Goal: Register for event/course

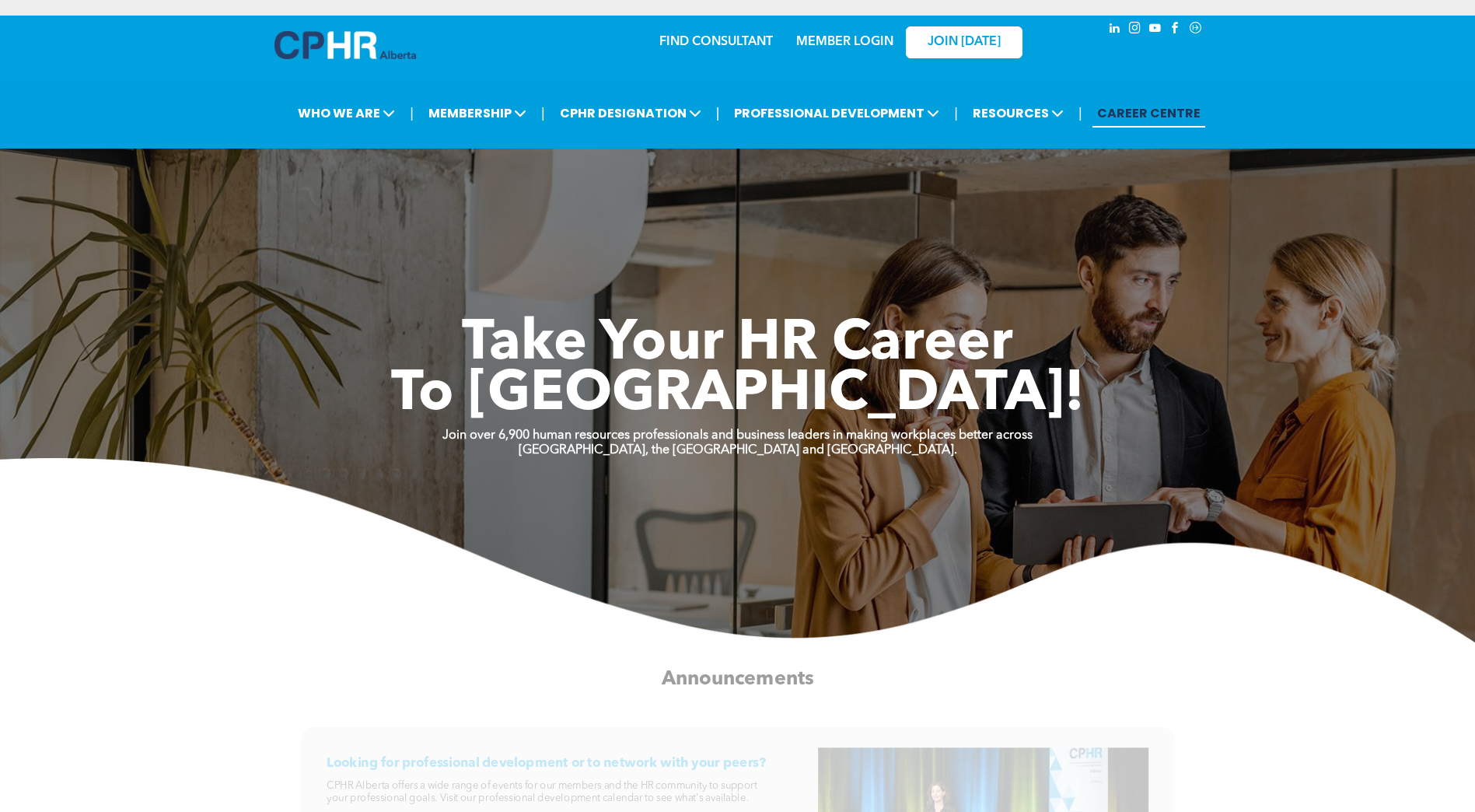
click at [817, 42] on link "MEMBER LOGIN" at bounding box center [844, 42] width 97 height 13
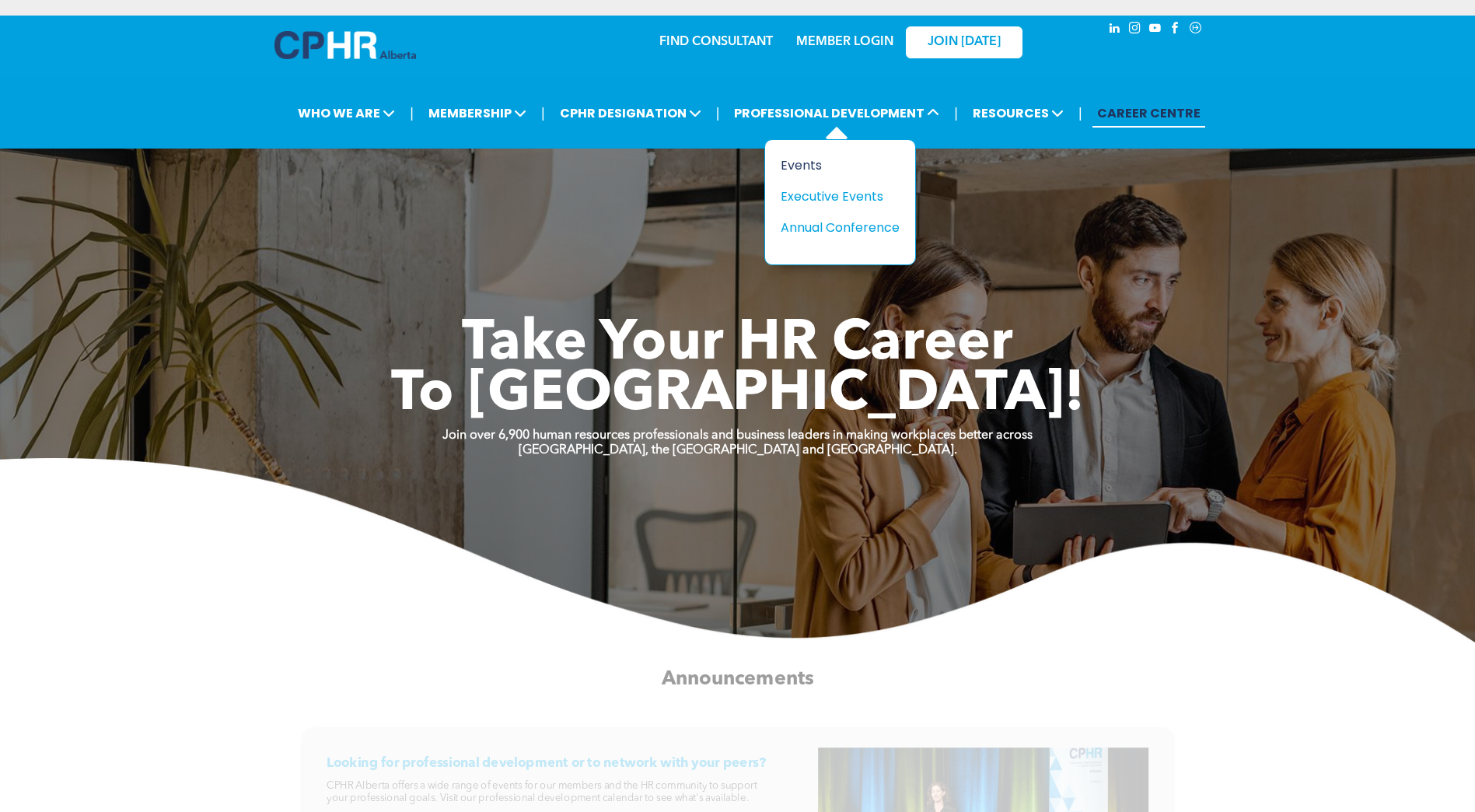
click at [795, 165] on div "Events" at bounding box center [834, 165] width 107 height 20
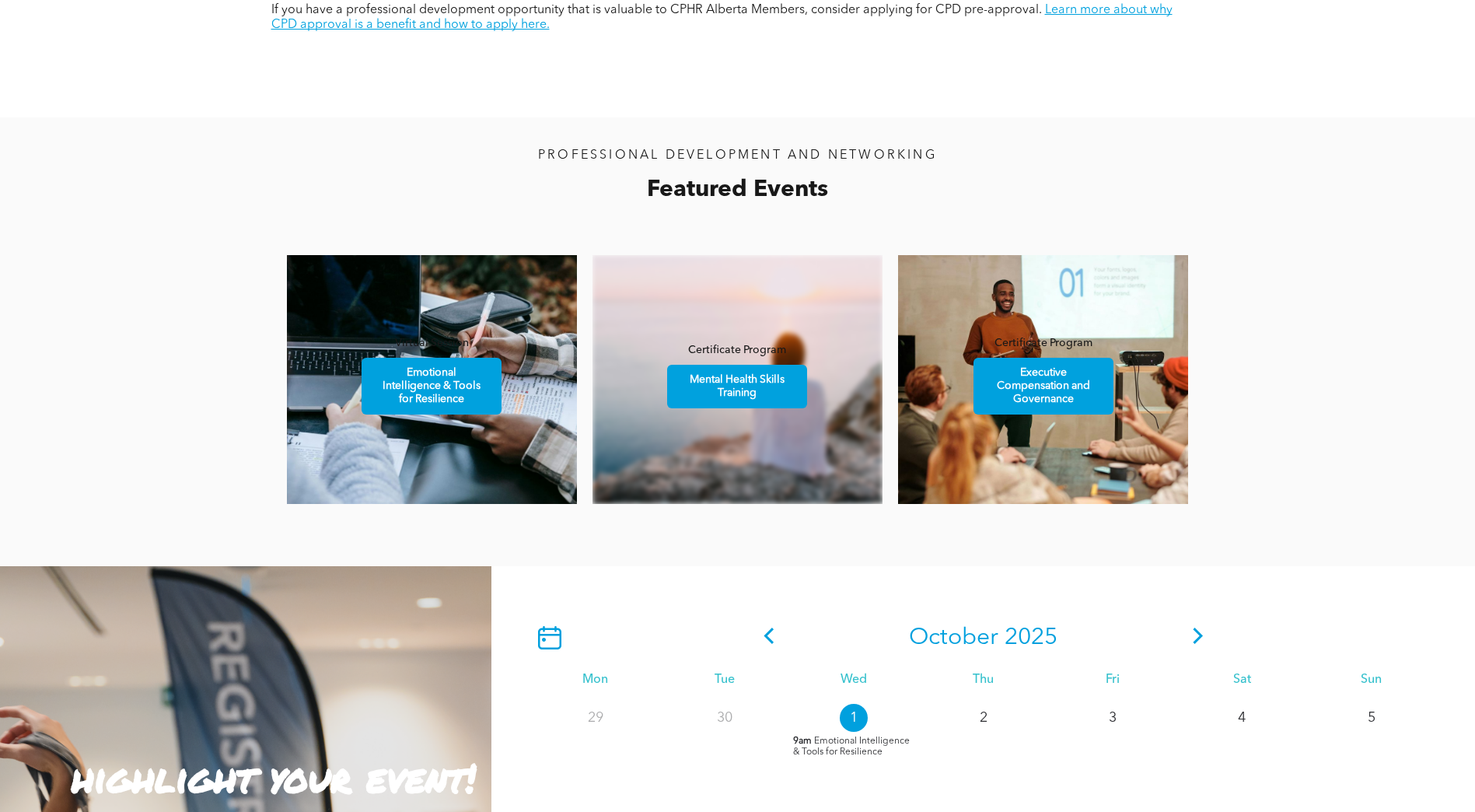
scroll to position [855, 0]
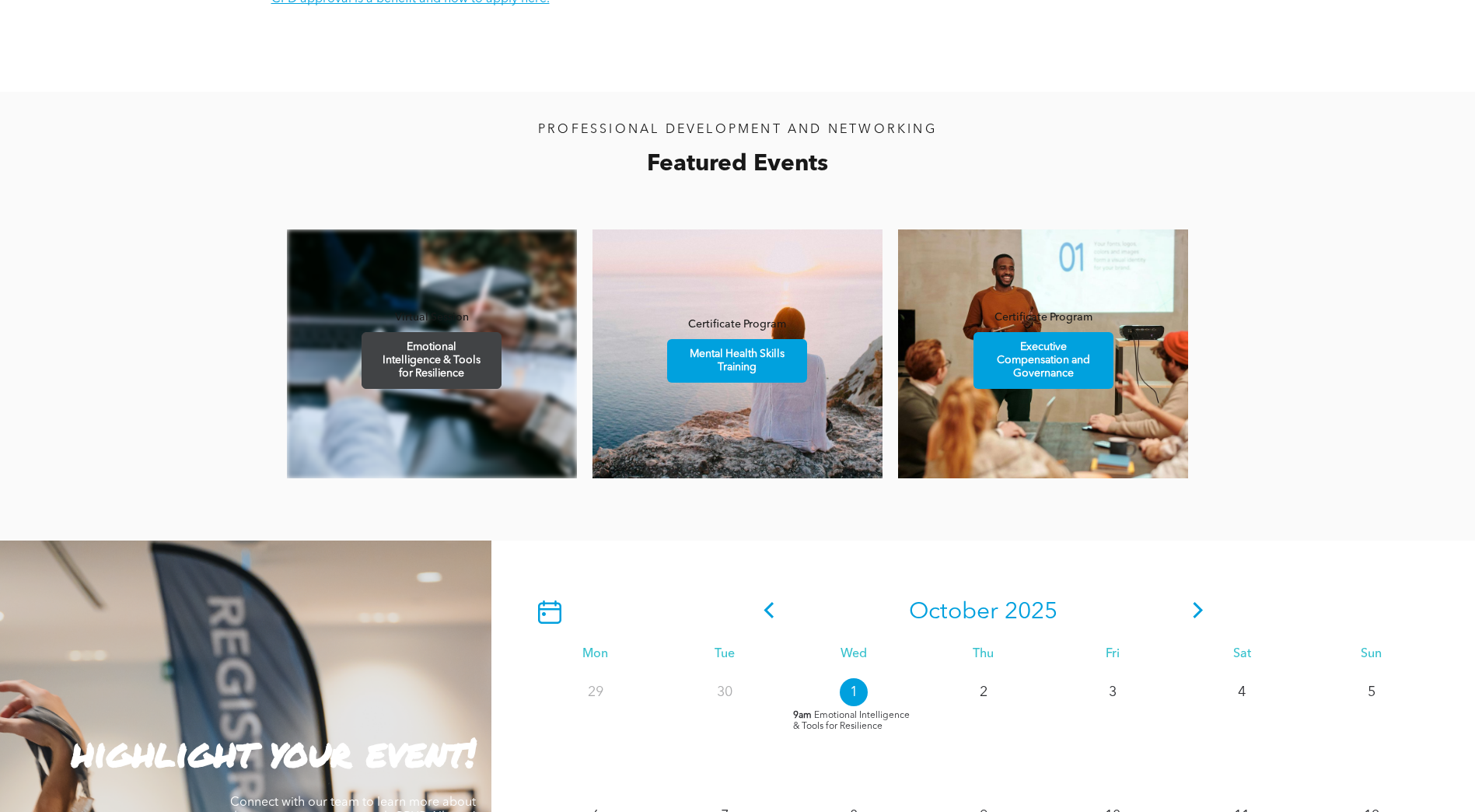
click at [408, 376] on span "Emotional Intelligence & Tools for Resilience" at bounding box center [431, 360] width 136 height 55
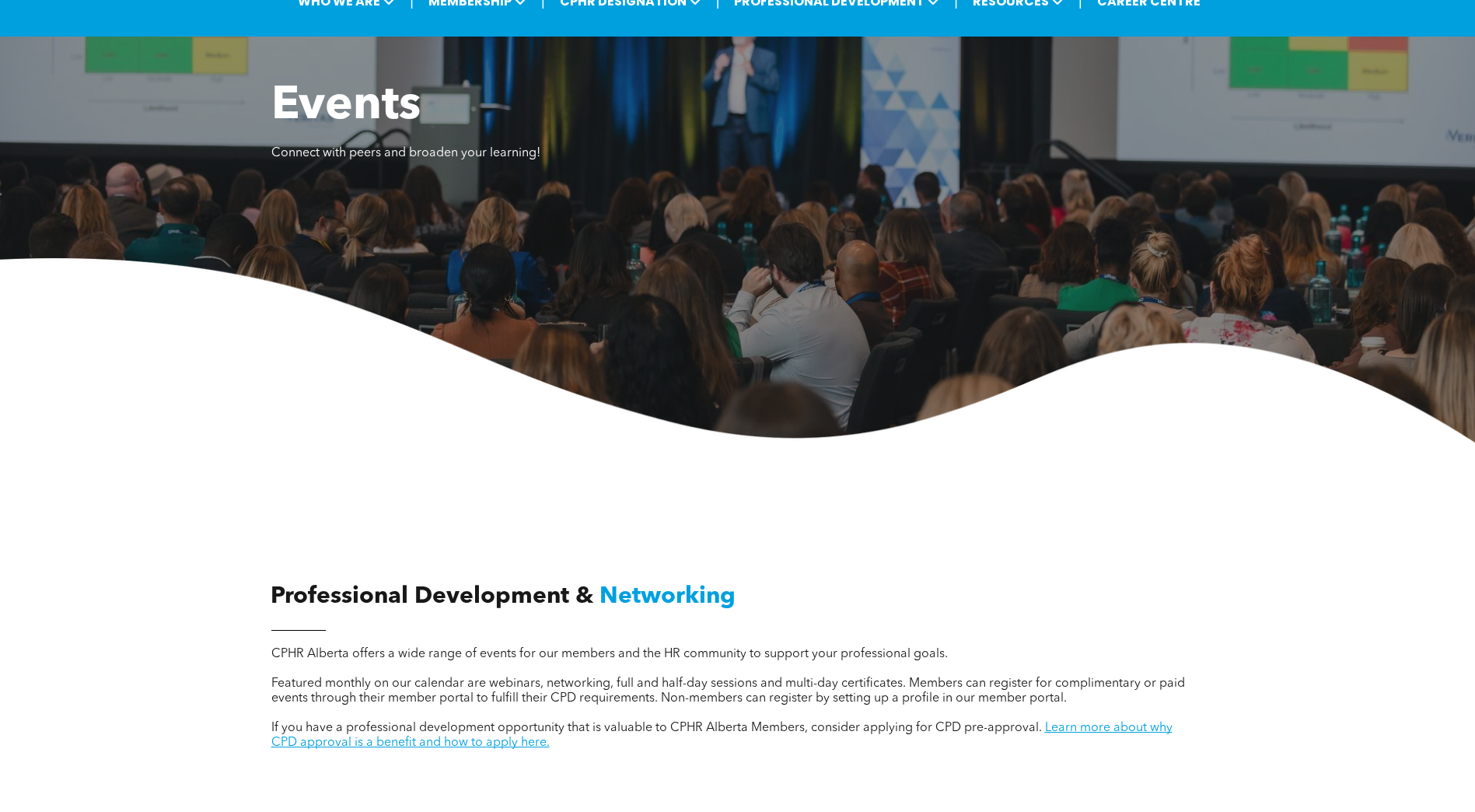
scroll to position [0, 0]
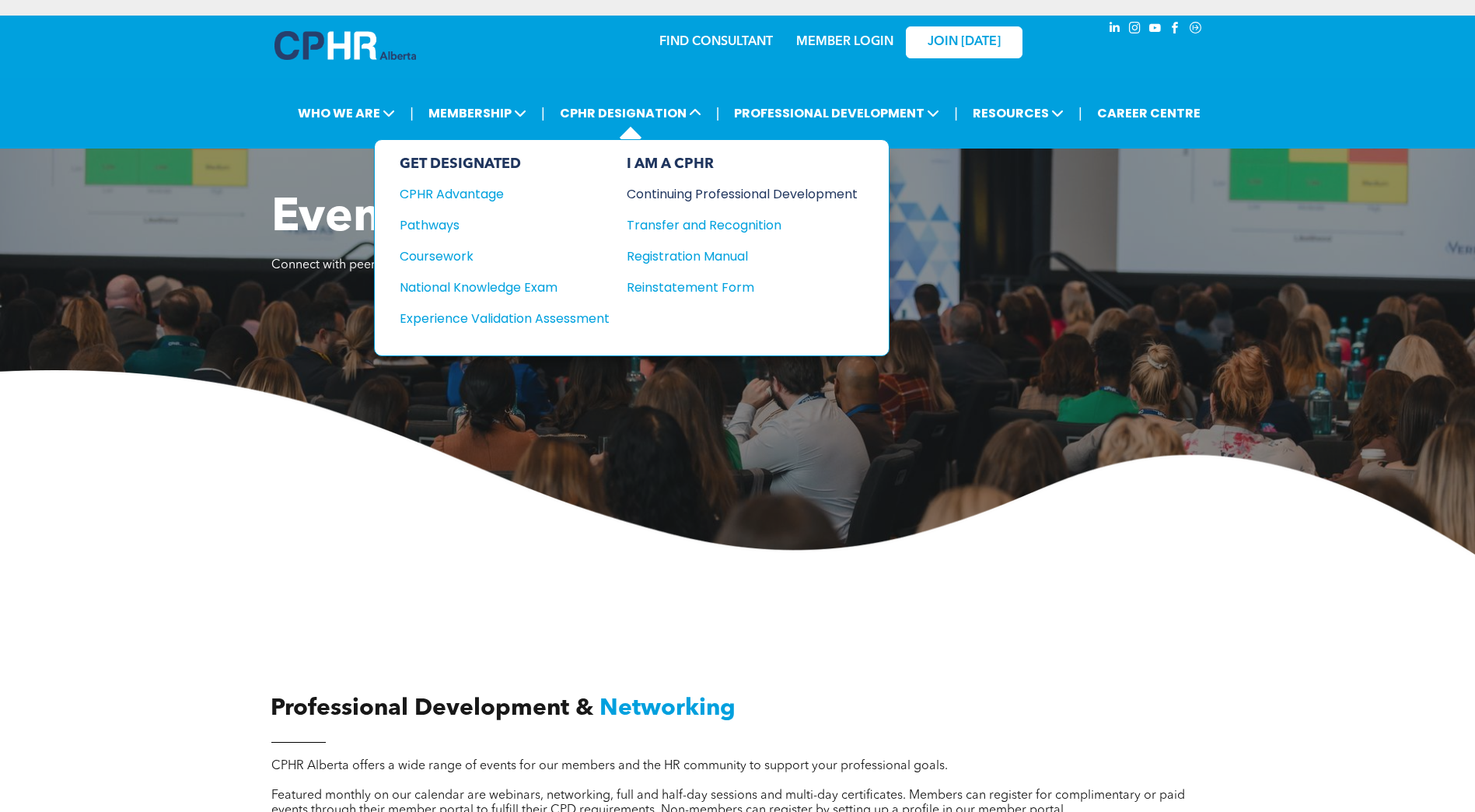
click at [703, 194] on div "Continuing Professional Development" at bounding box center [730, 194] width 208 height 20
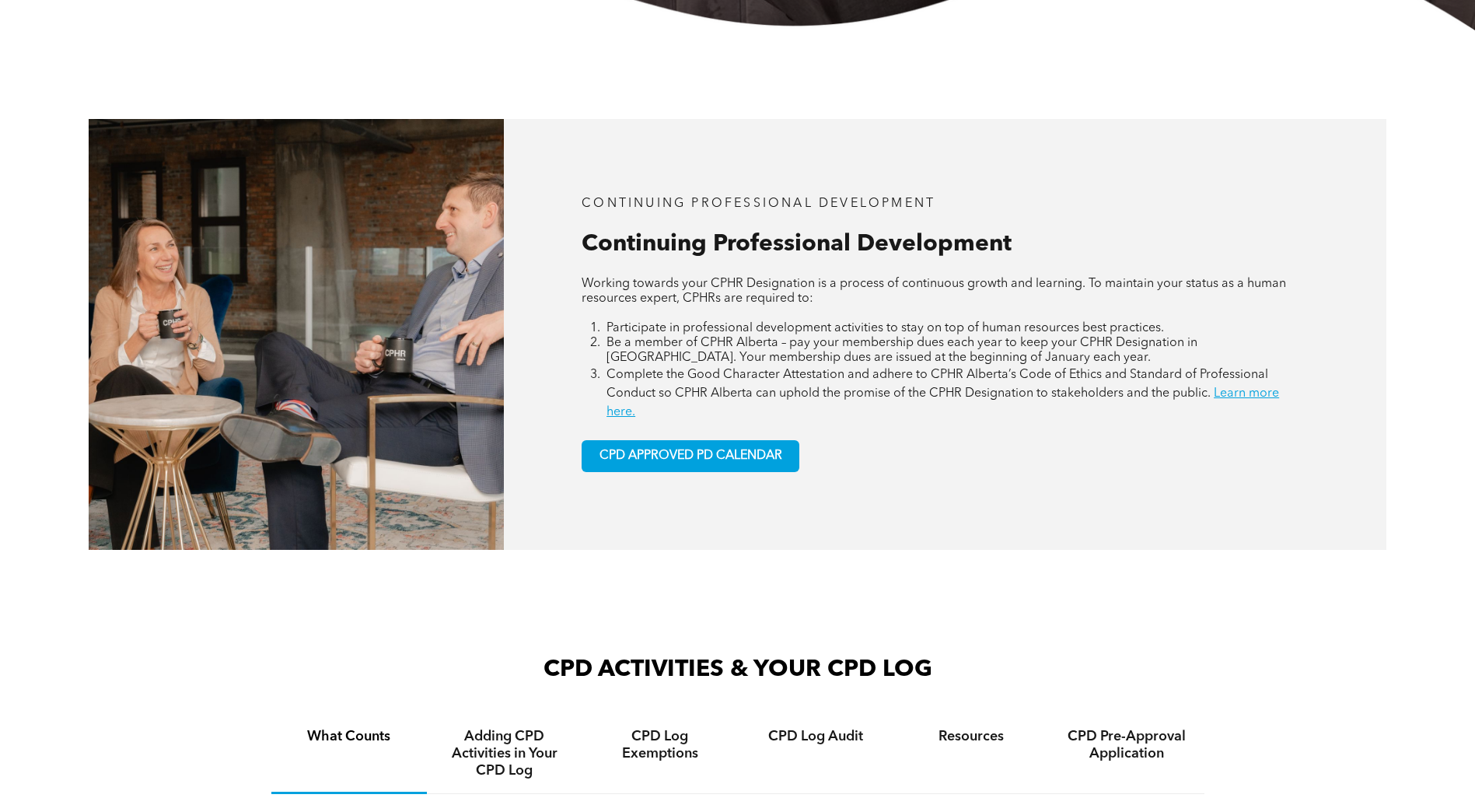
scroll to position [622, 0]
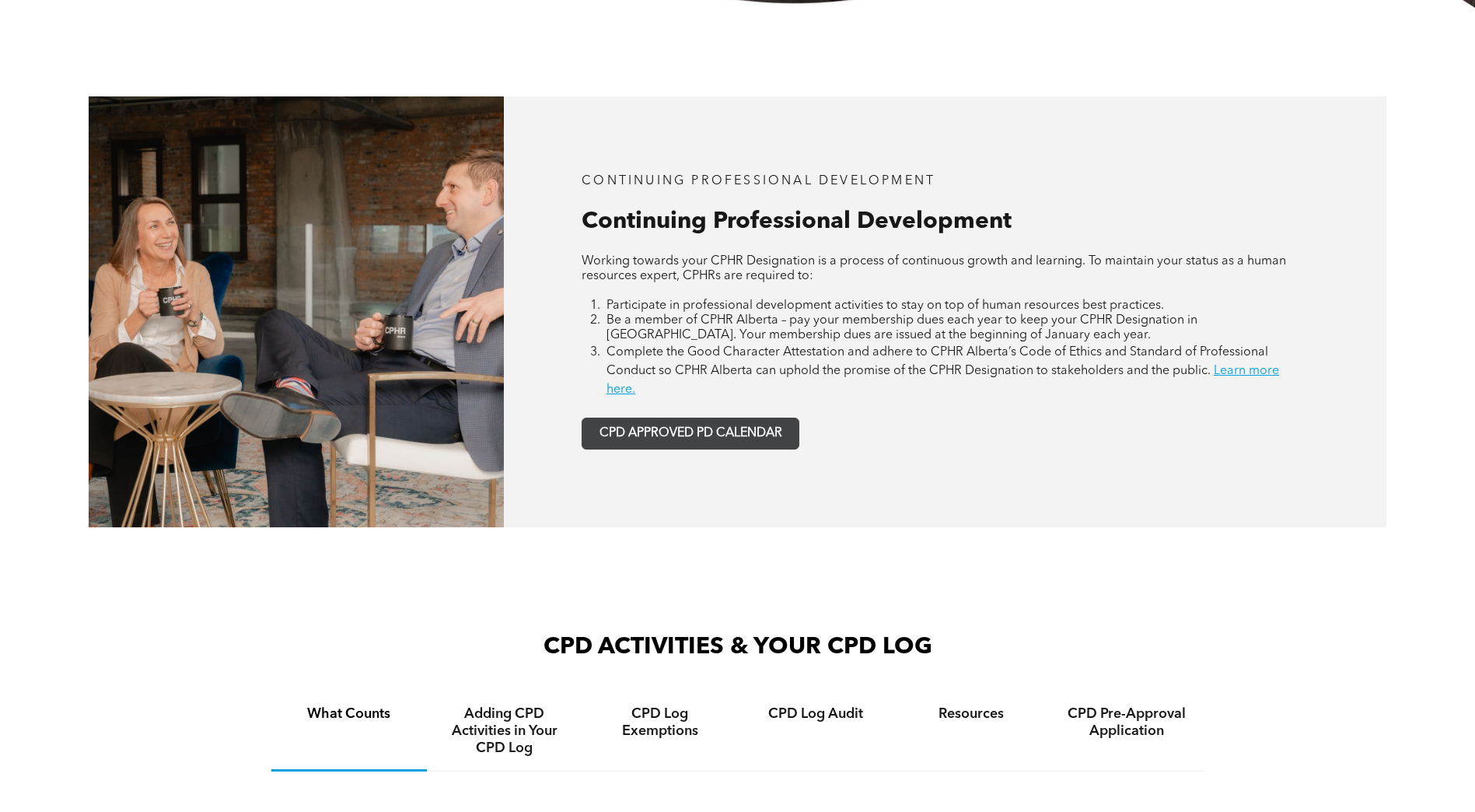
click at [754, 437] on span "CPD APPROVED PD CALENDAR" at bounding box center [690, 433] width 182 height 14
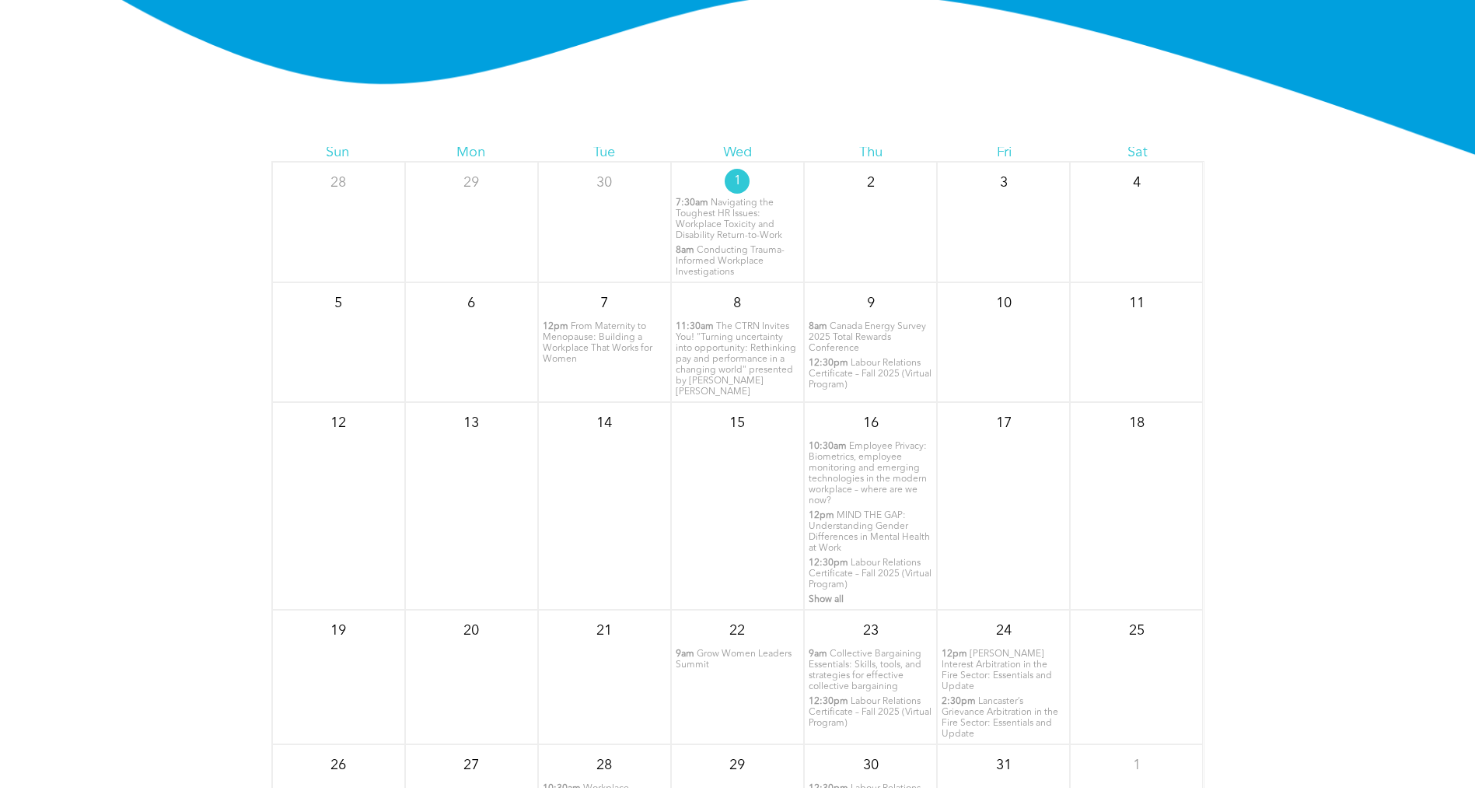
scroll to position [75, 0]
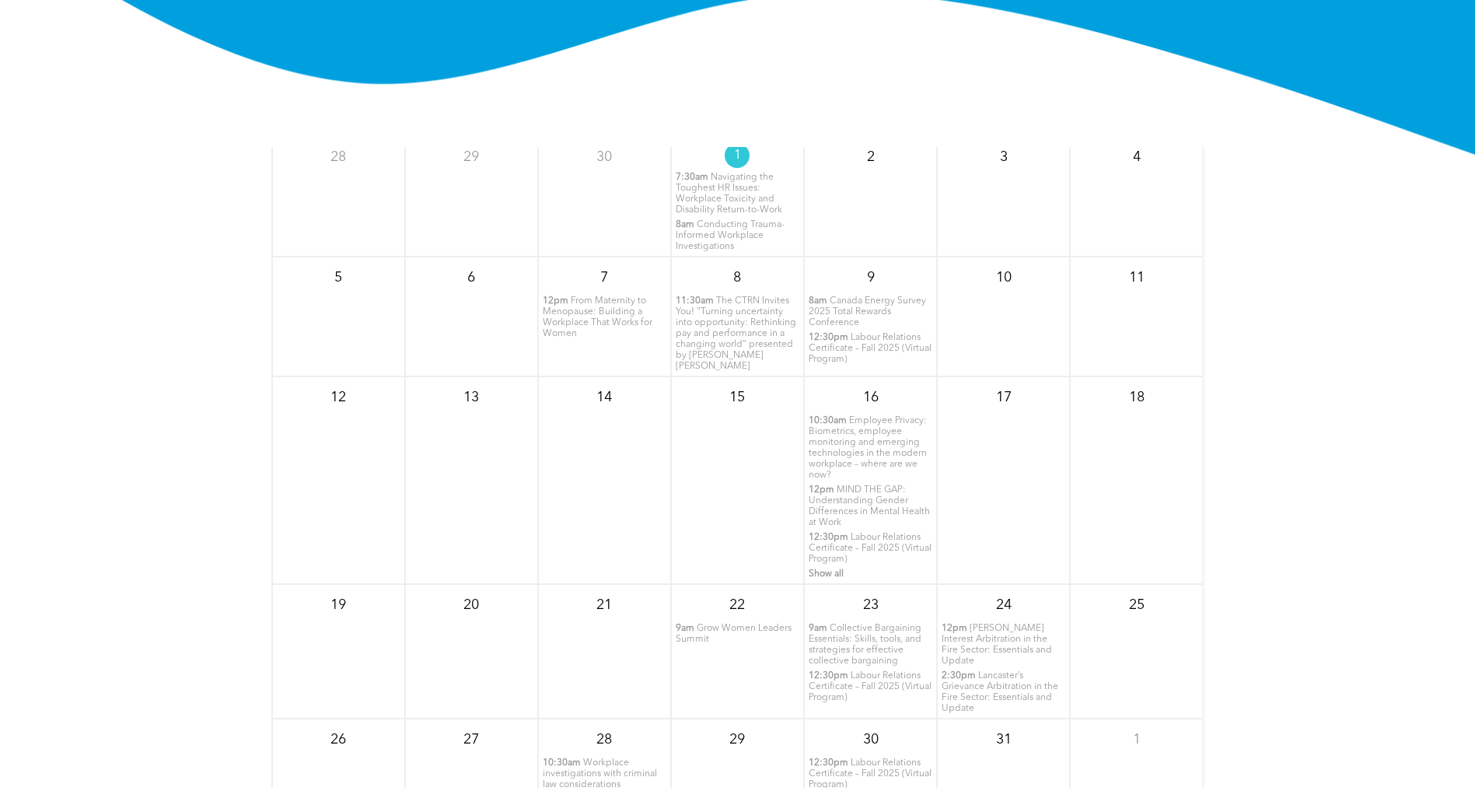
click at [592, 310] on span "From Maternity to Menopause: Building a Workplace That Works for Women" at bounding box center [597, 317] width 110 height 42
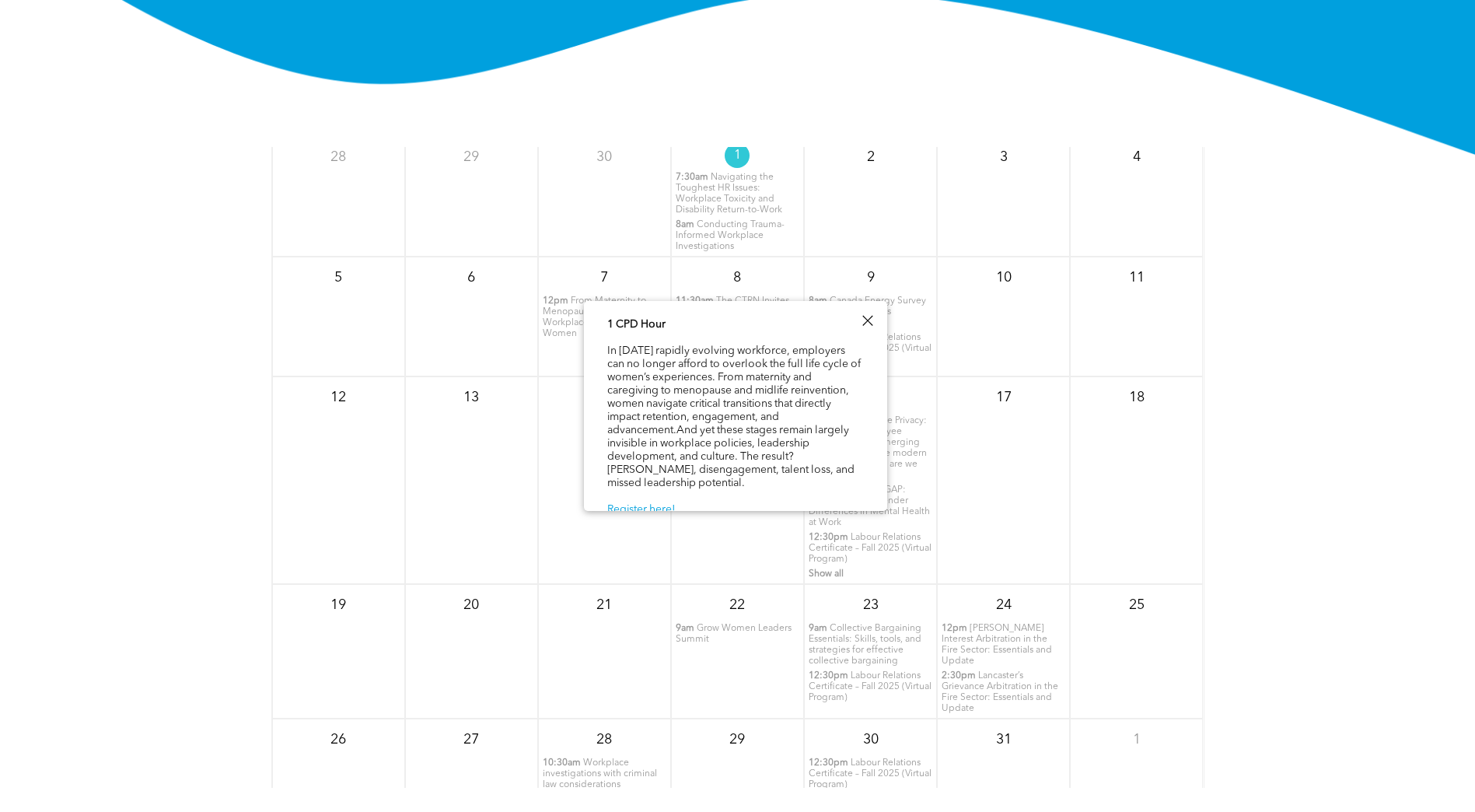
scroll to position [79, 0]
click at [649, 503] on div "1 CPD Hour In [DATE] rapidly evolving workforce, employers can no longer afford…" at bounding box center [736, 416] width 257 height 201
click at [651, 502] on link "Register here!" at bounding box center [641, 508] width 68 height 11
click at [869, 326] on div at bounding box center [867, 320] width 21 height 21
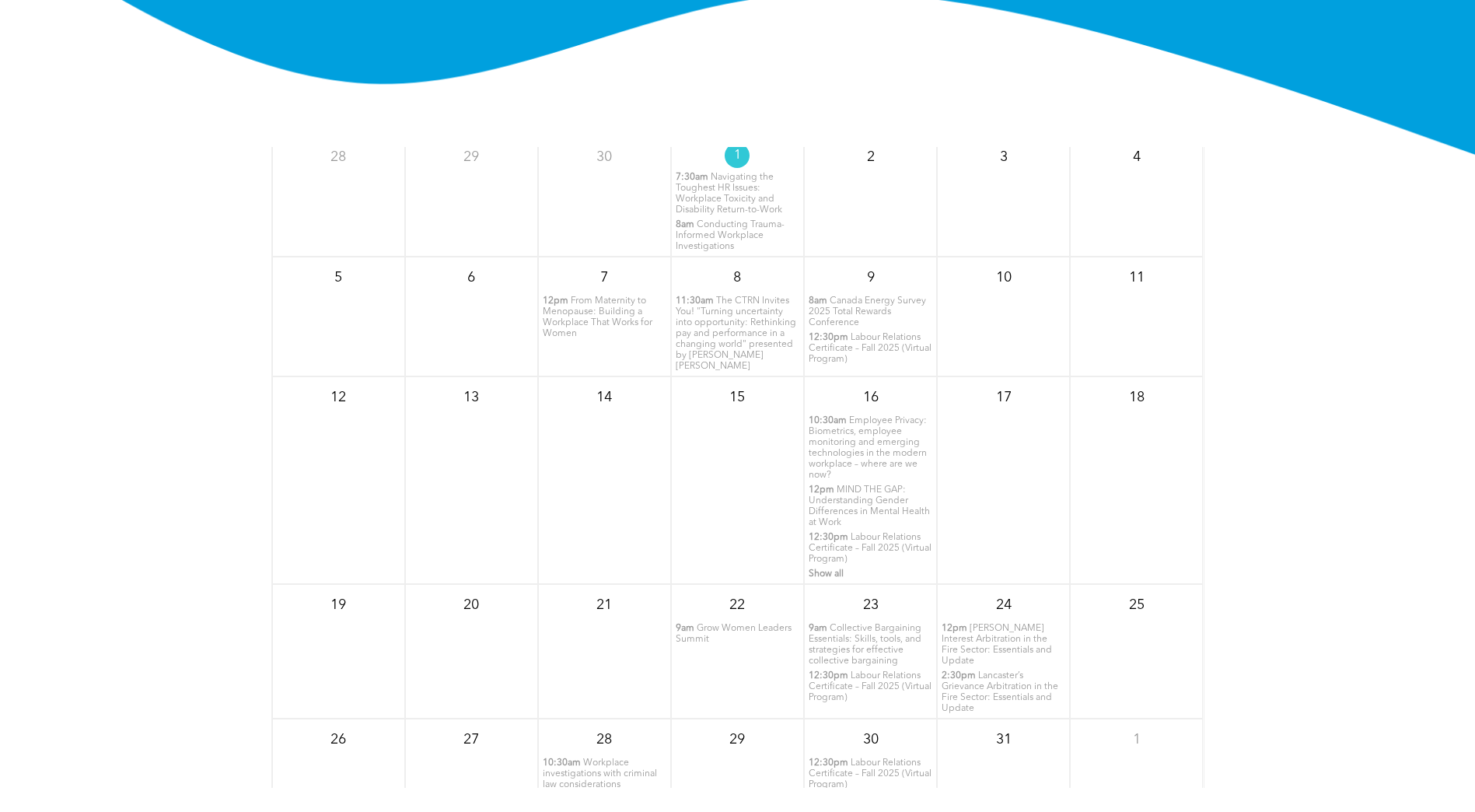
click at [852, 492] on span "MIND THE GAP: Understanding Gender Differences in Mental Health at Work" at bounding box center [869, 506] width 121 height 42
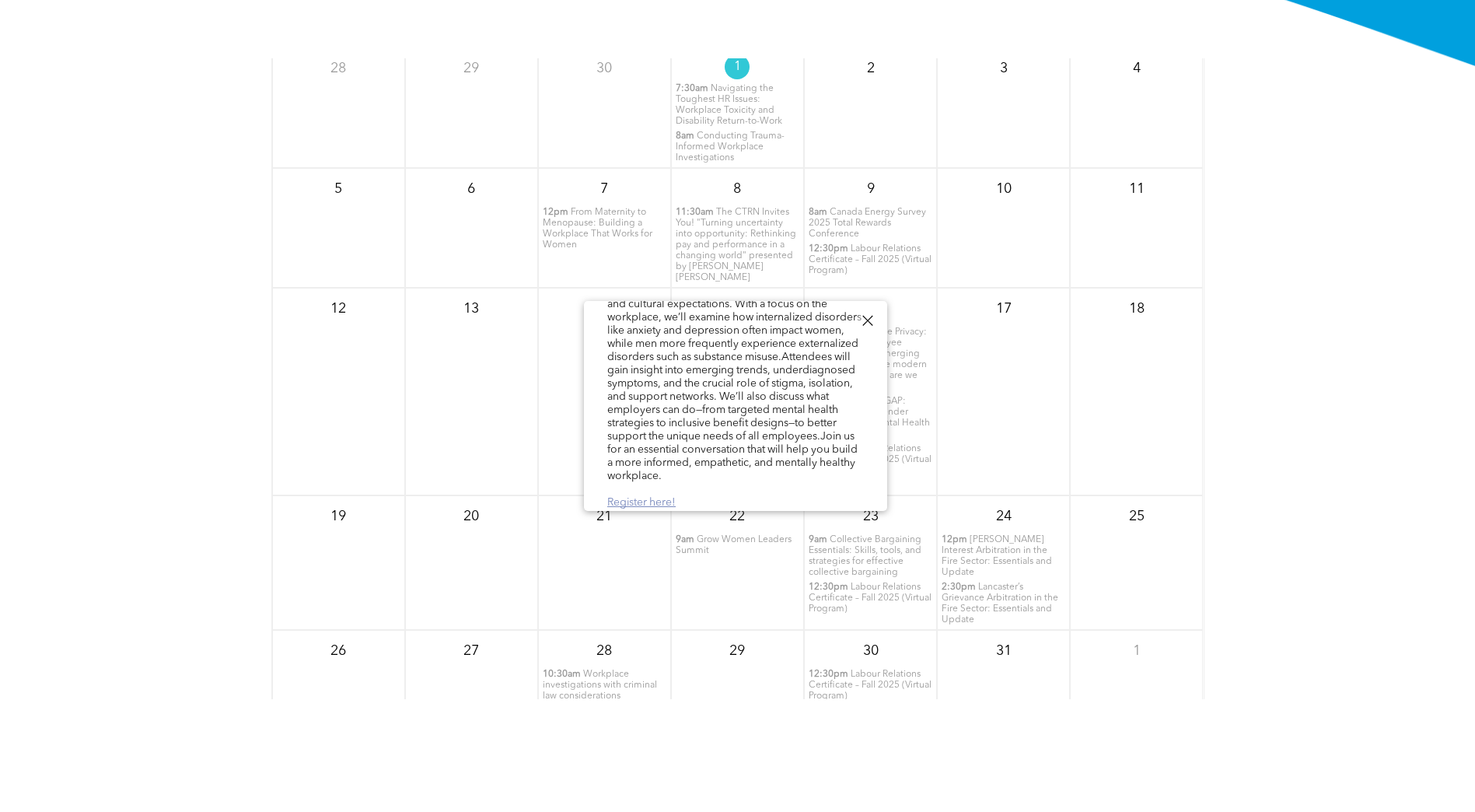
scroll to position [2042, 0]
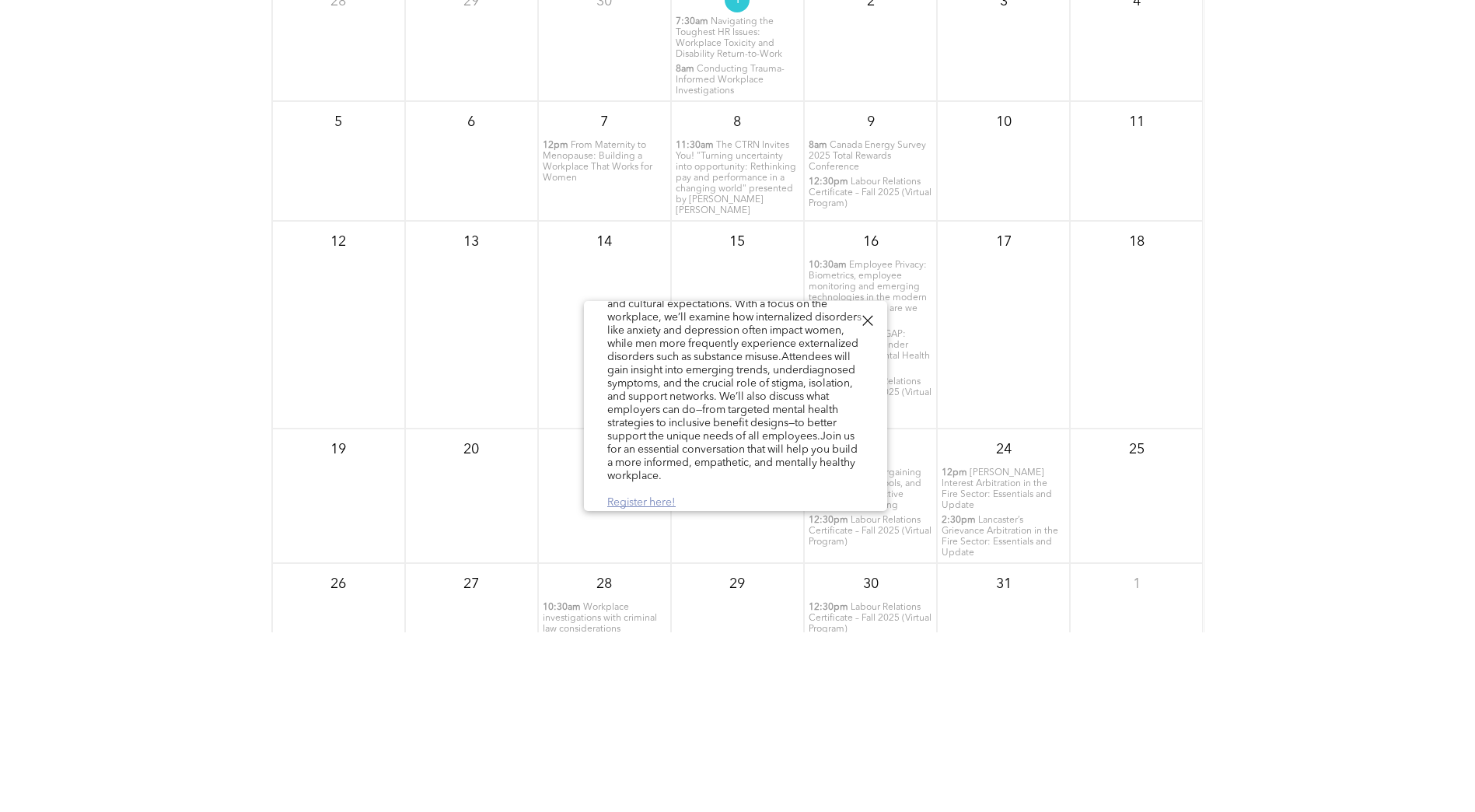
click at [652, 497] on link "Register here!" at bounding box center [641, 502] width 68 height 11
click at [658, 499] on link "Register here!" at bounding box center [641, 502] width 68 height 11
click at [826, 406] on div "1 CPD Hour Mental health affects everyone—but not always in the same way. In th…" at bounding box center [736, 350] width 257 height 321
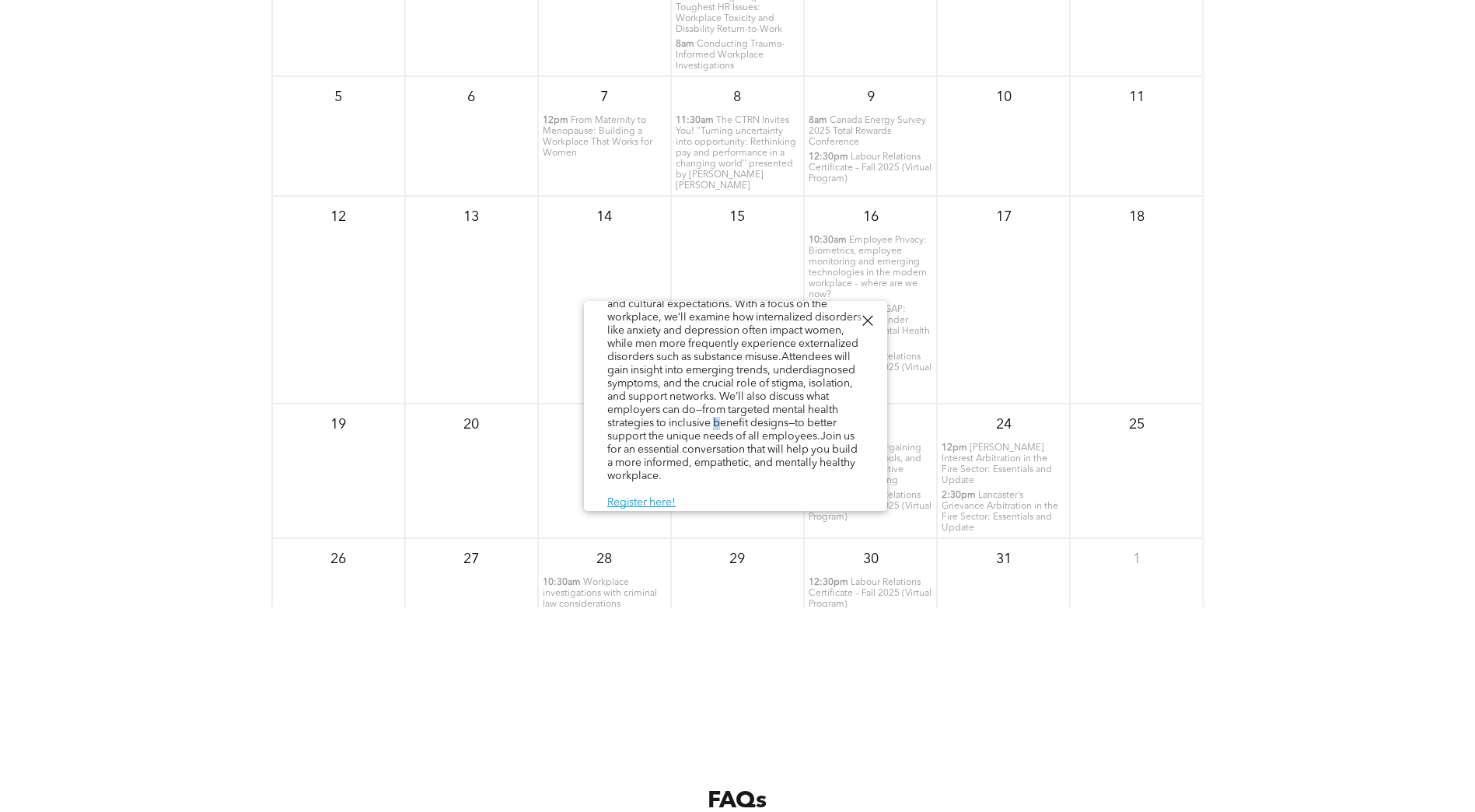
scroll to position [2120, 0]
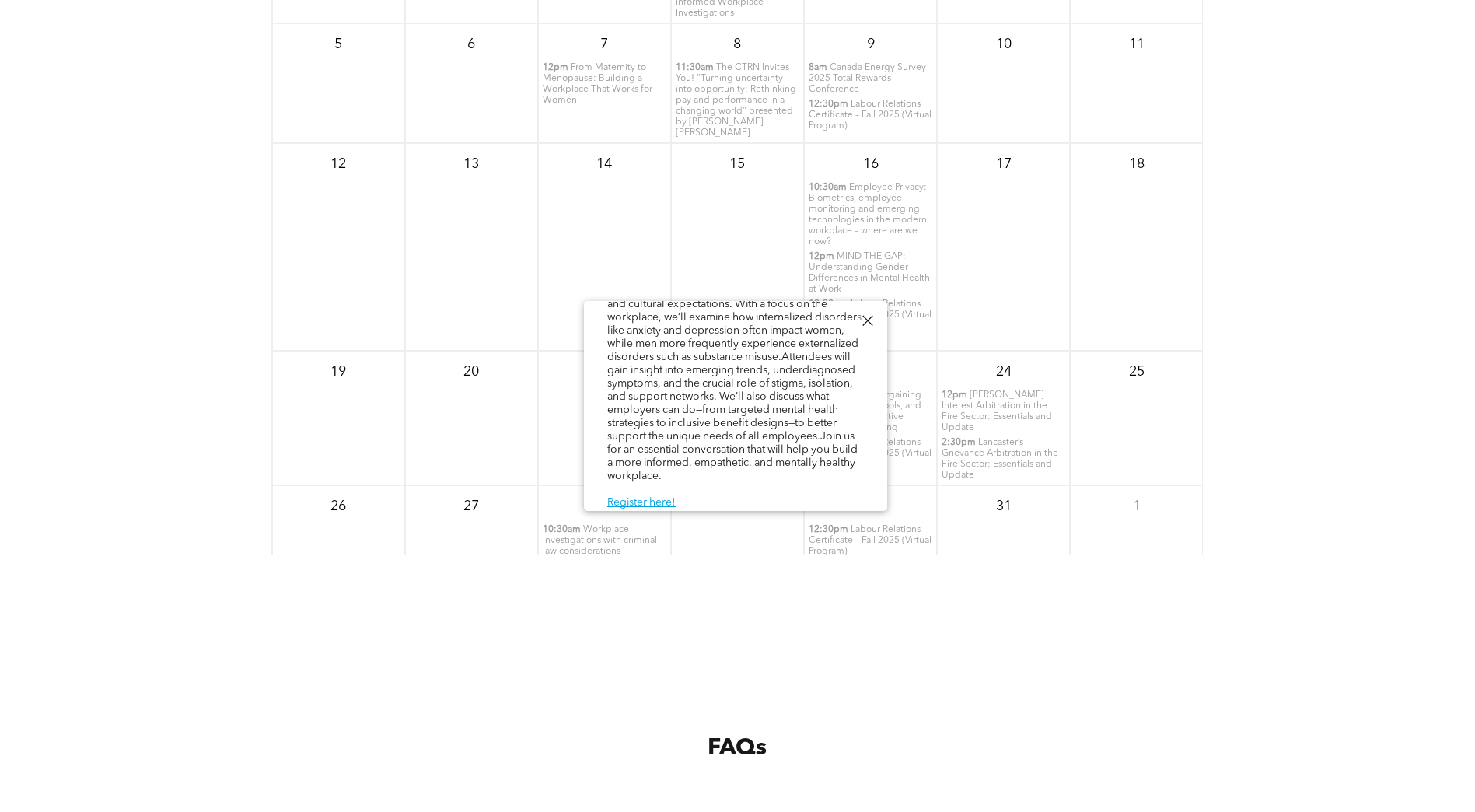
click at [1253, 405] on div "October 2025 Sun Mon Tue Wed Thu Fri Sat 28 29 30 1 7:30am 8am" at bounding box center [738, 297] width 1475 height 622
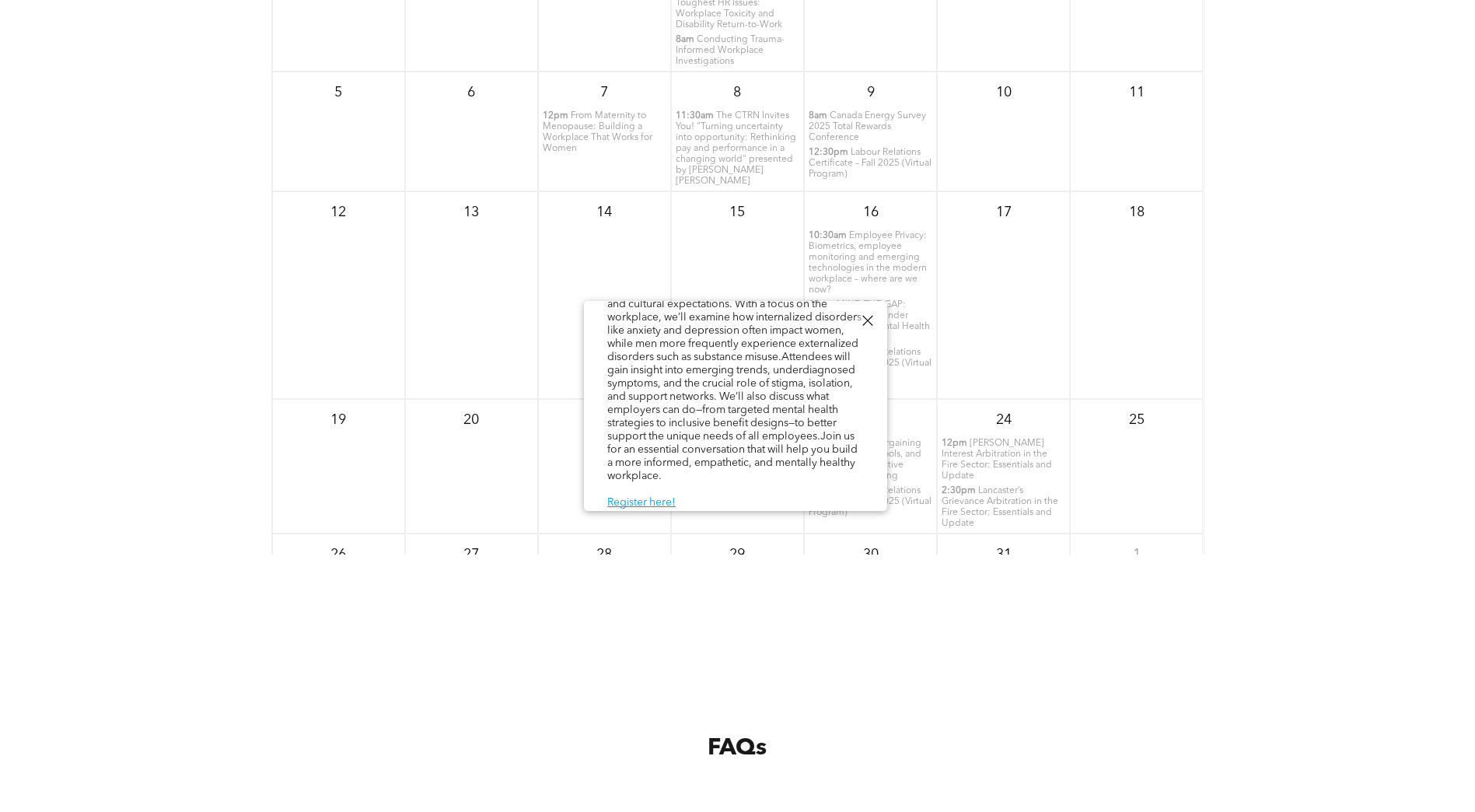
scroll to position [0, 0]
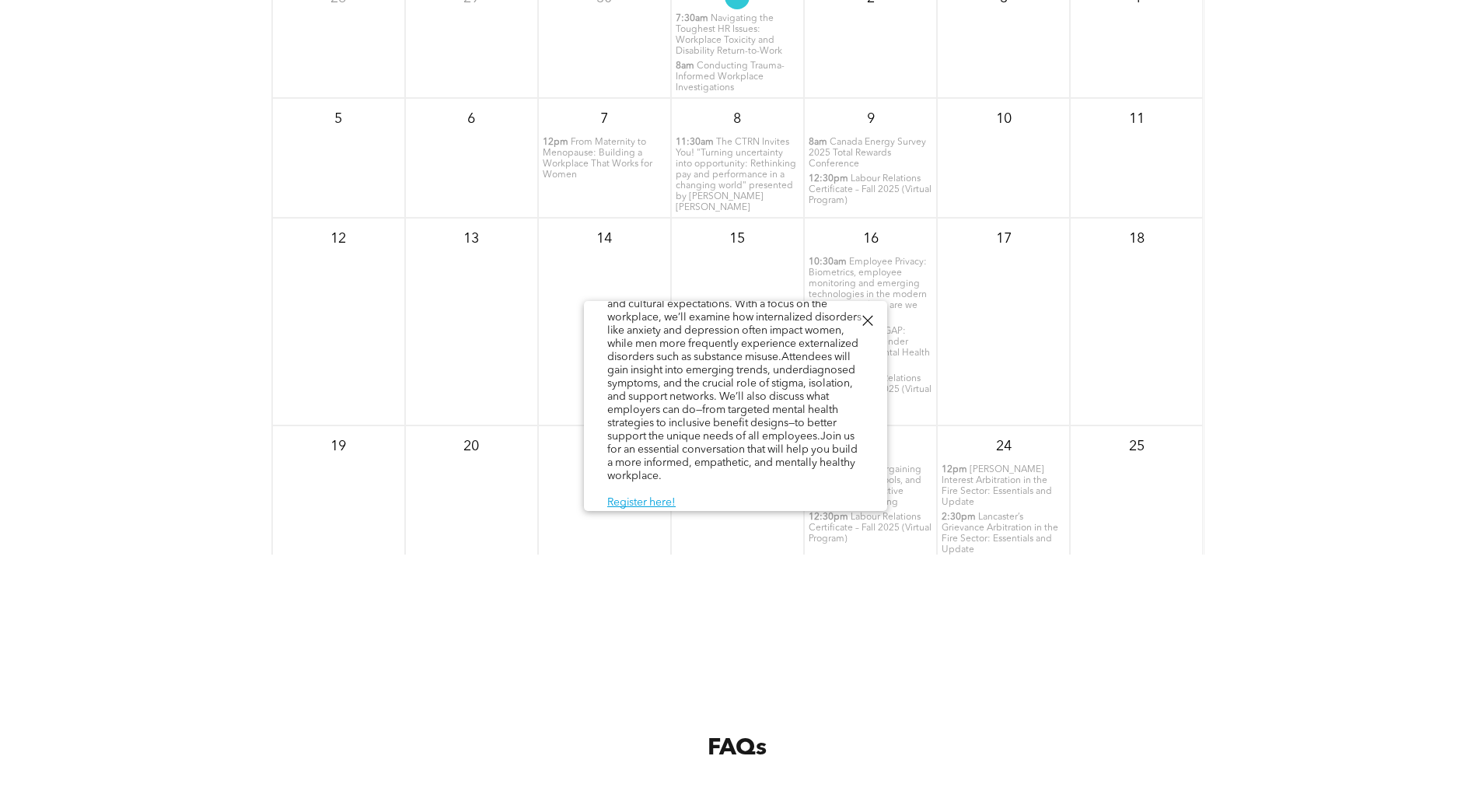
click at [857, 321] on div at bounding box center [867, 320] width 21 height 21
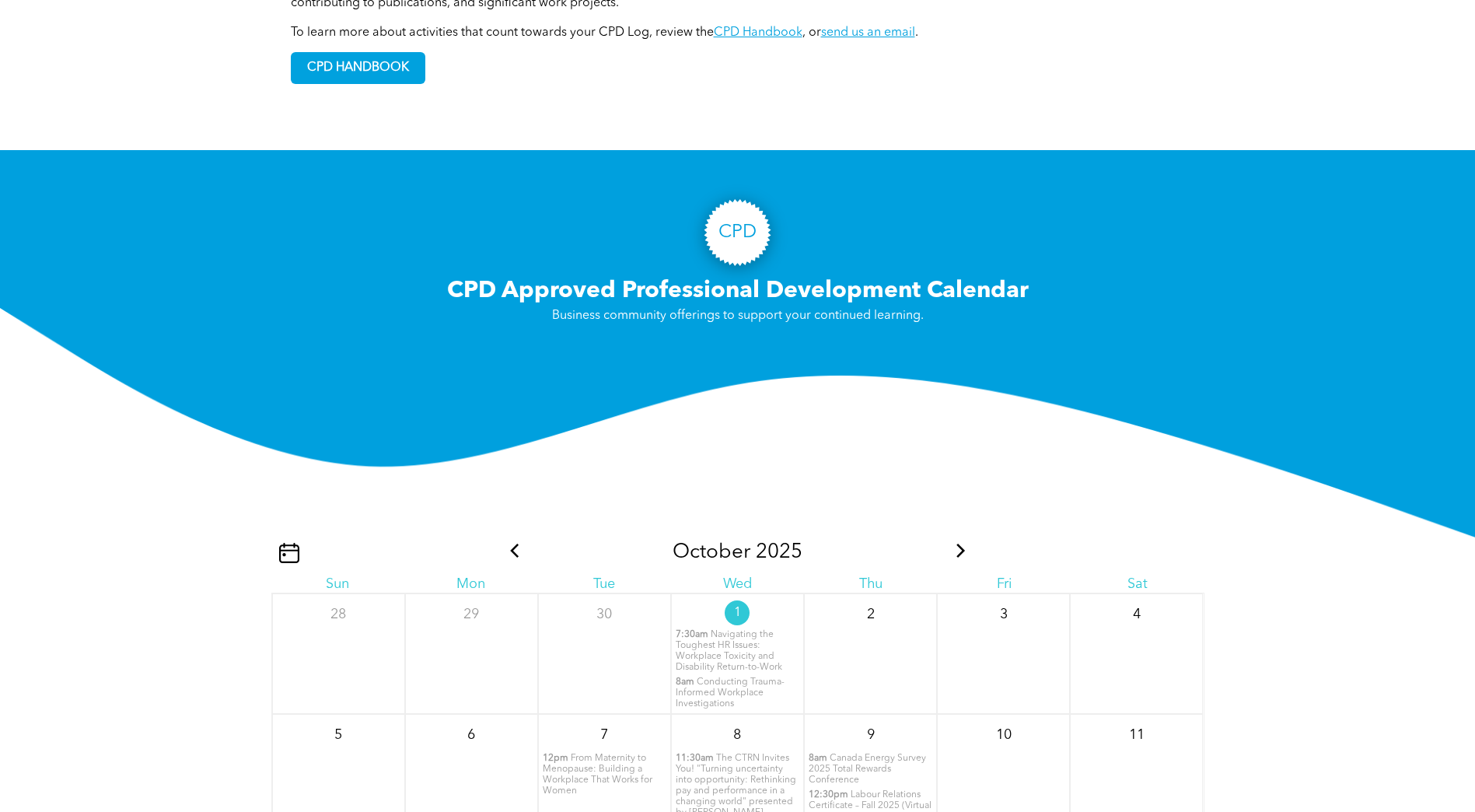
scroll to position [1497, 0]
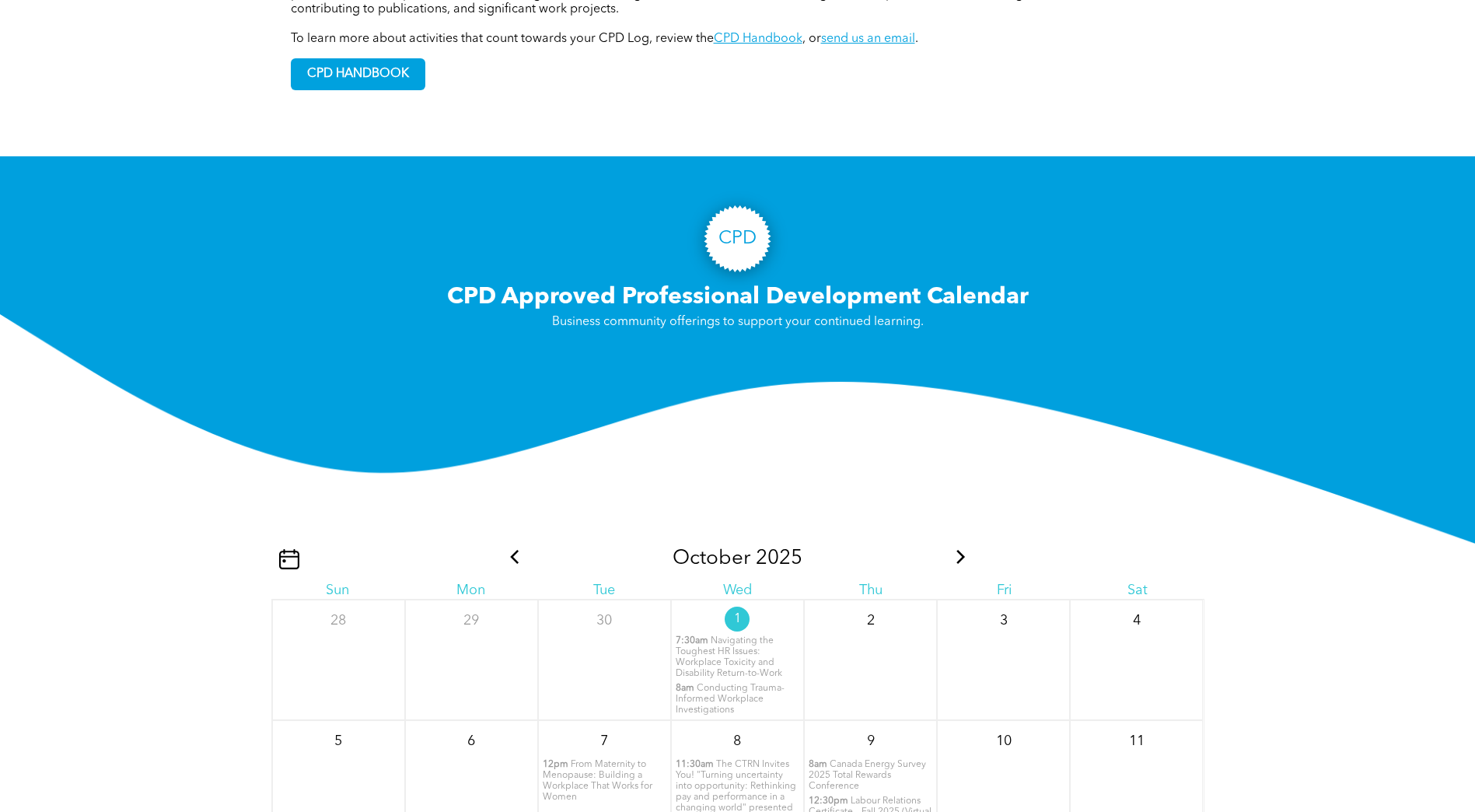
click at [738, 314] on img at bounding box center [738, 462] width 1475 height 295
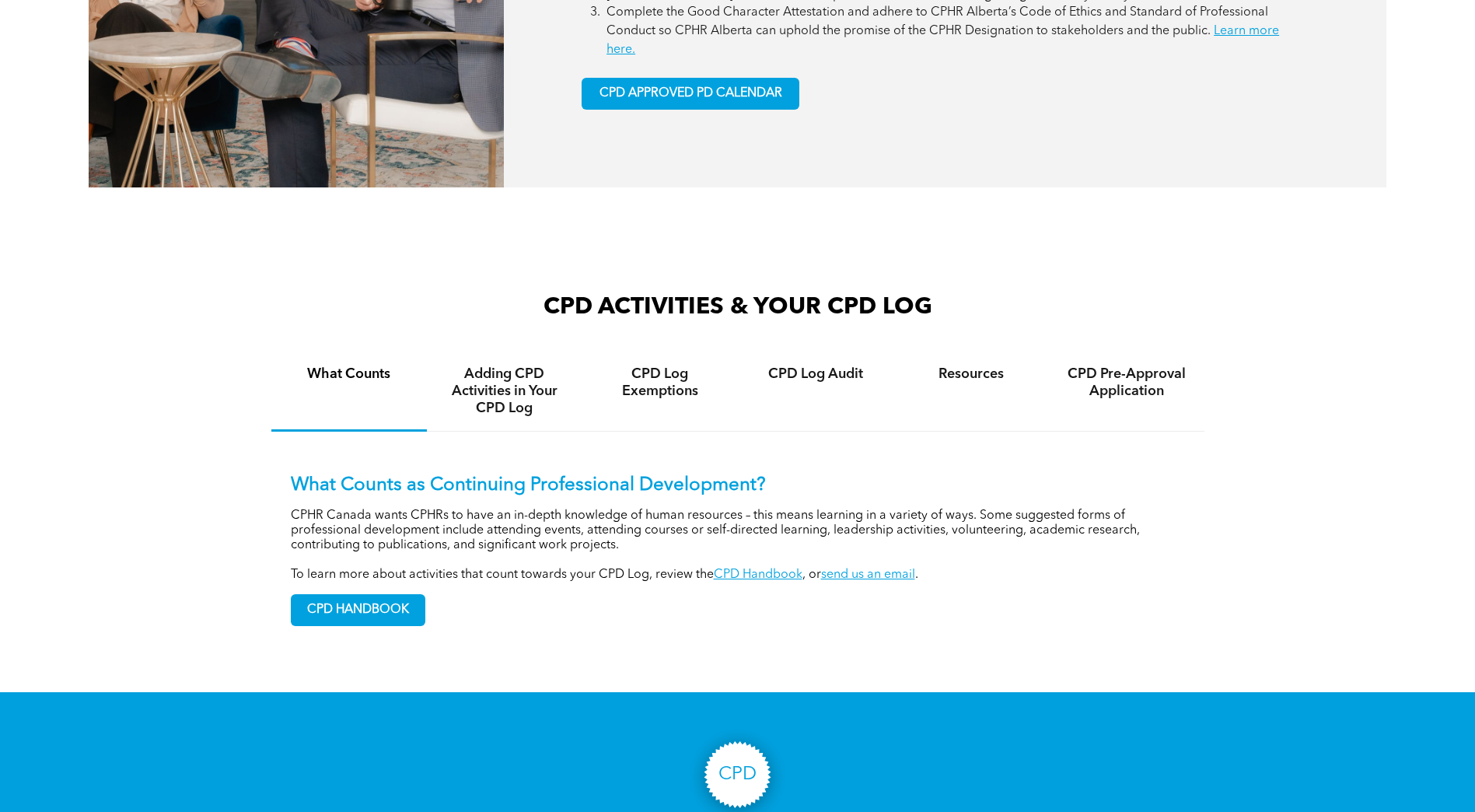
scroll to position [953, 0]
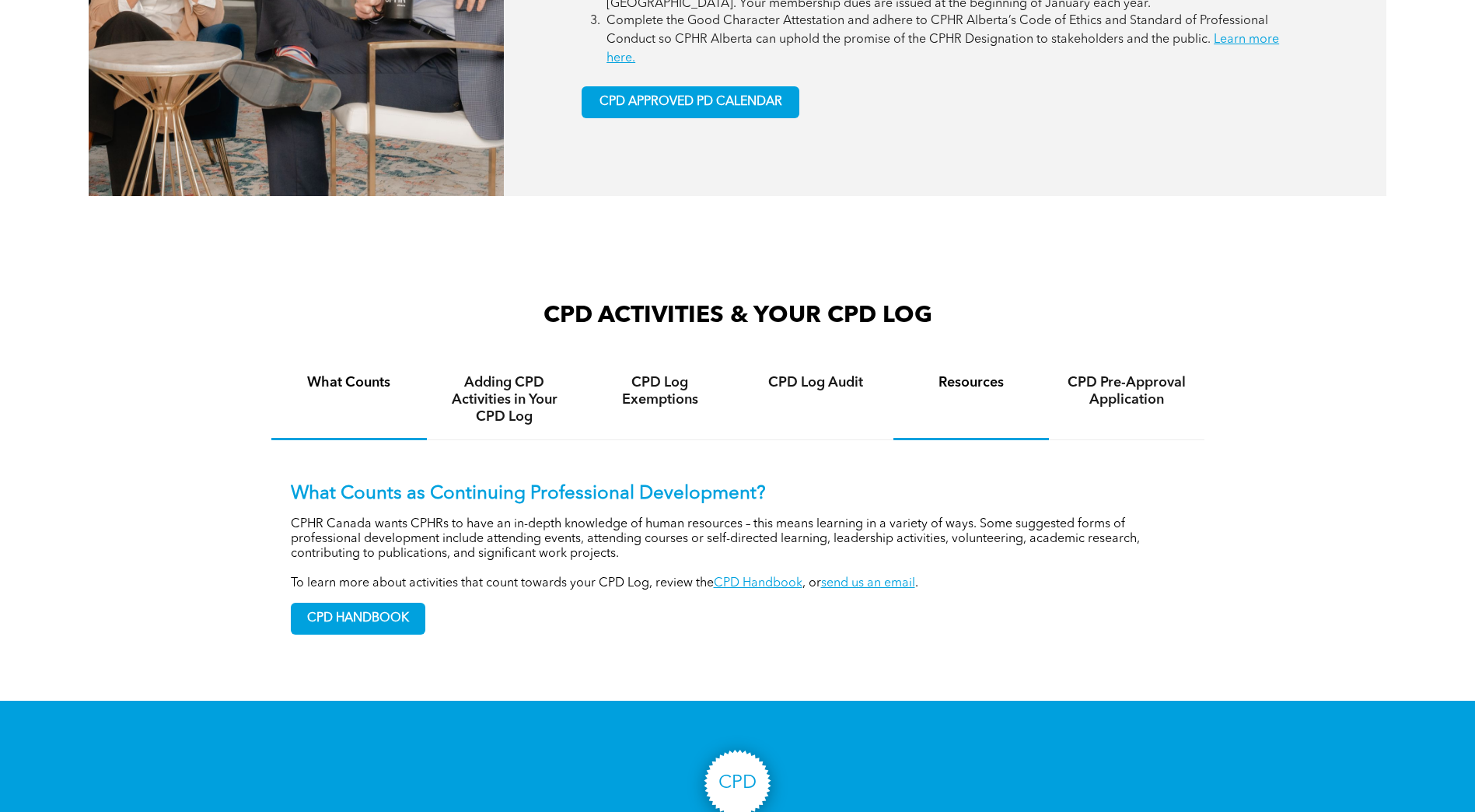
click at [976, 377] on h4 "Resources" at bounding box center [971, 382] width 128 height 17
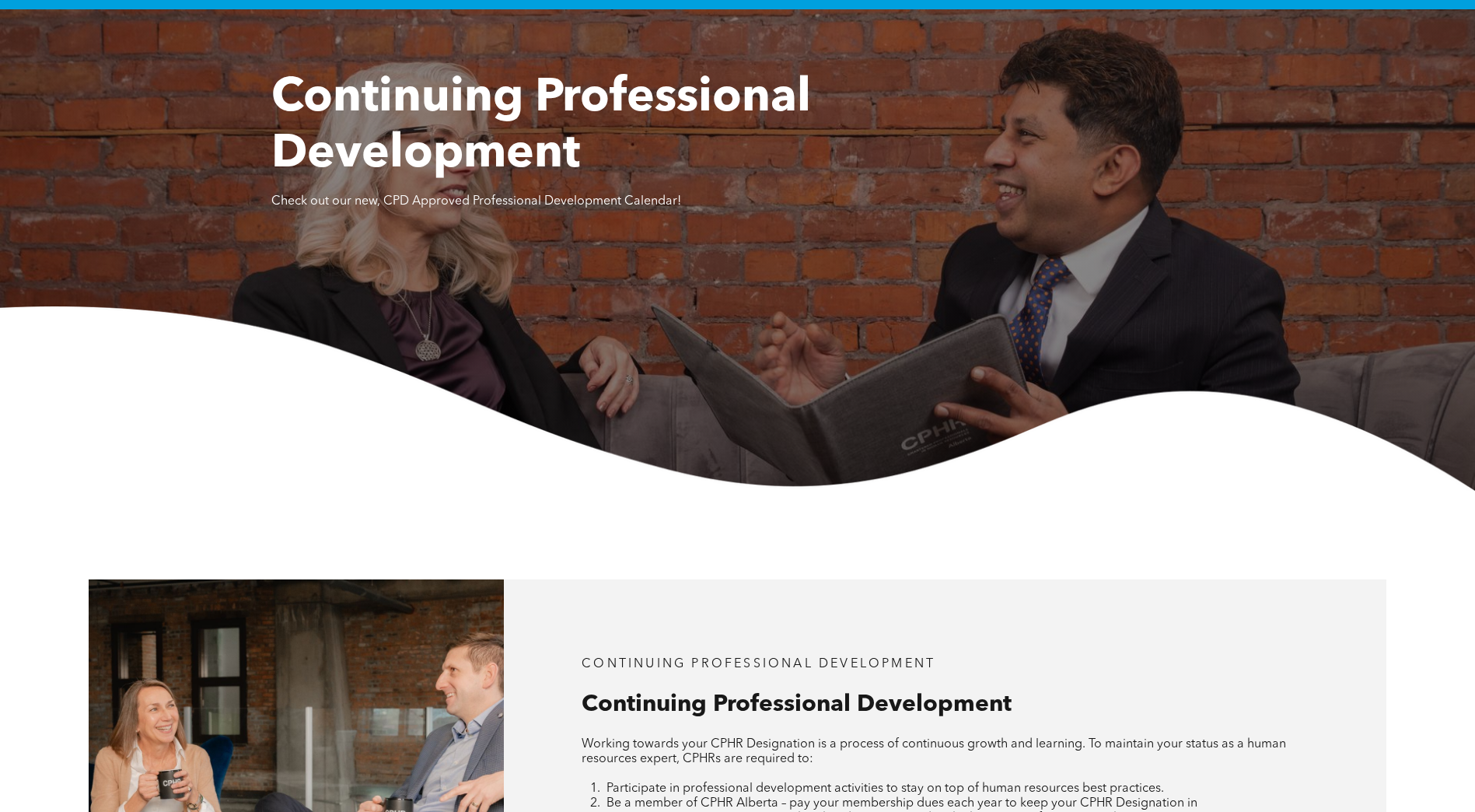
scroll to position [0, 0]
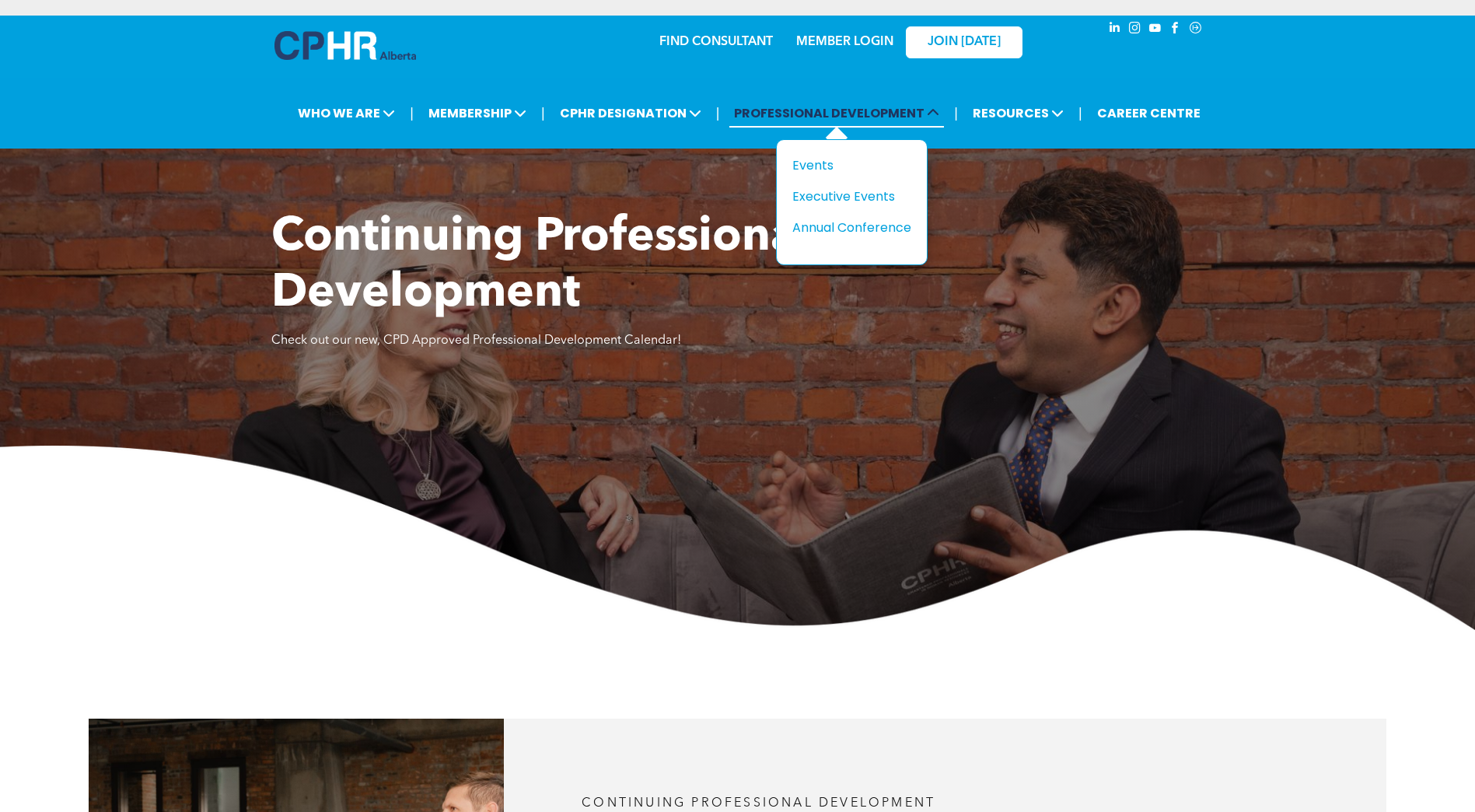
click at [882, 102] on span "PROFESSIONAL DEVELOPMENT" at bounding box center [836, 113] width 215 height 29
click at [817, 163] on div "Events" at bounding box center [845, 165] width 107 height 20
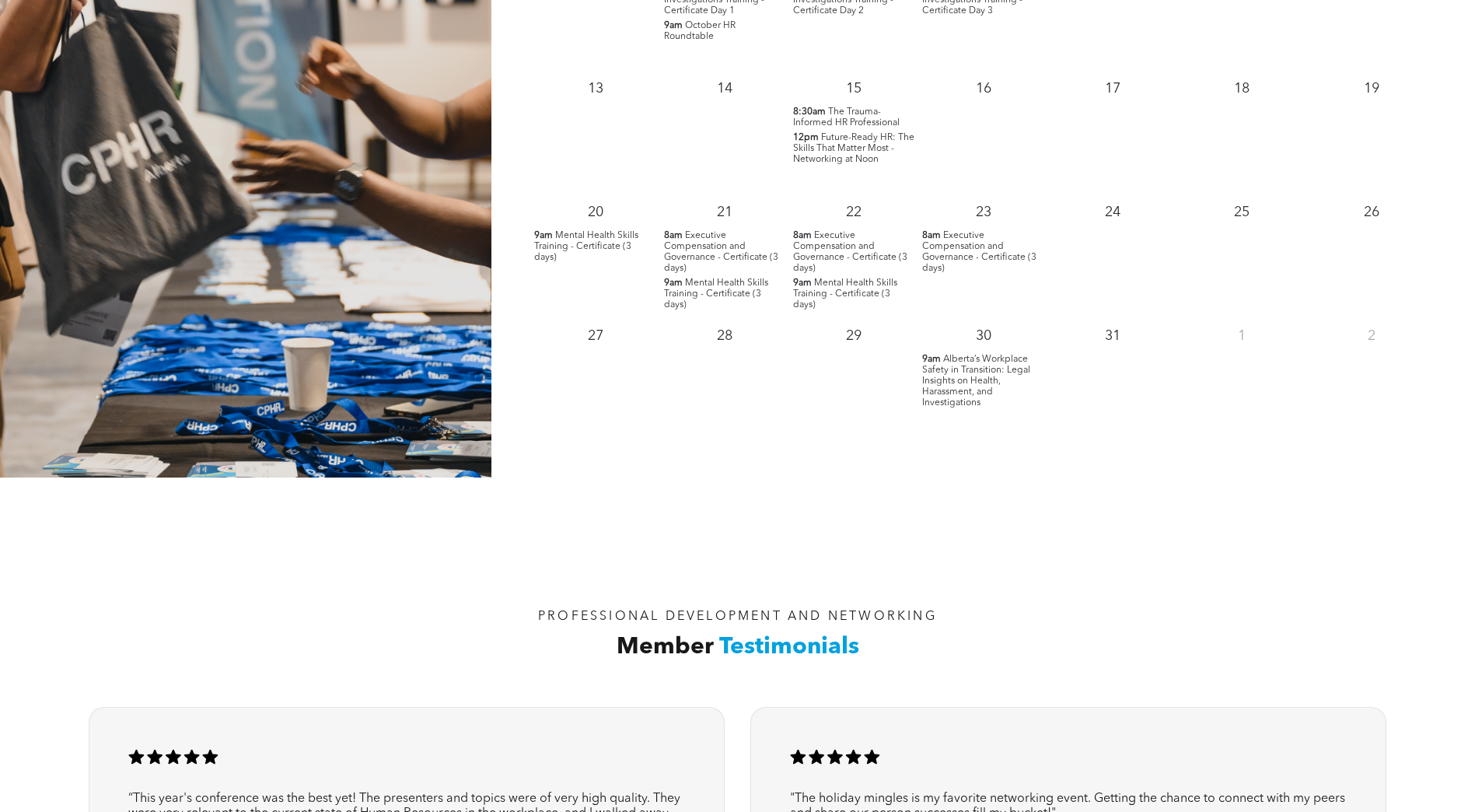
scroll to position [1710, 0]
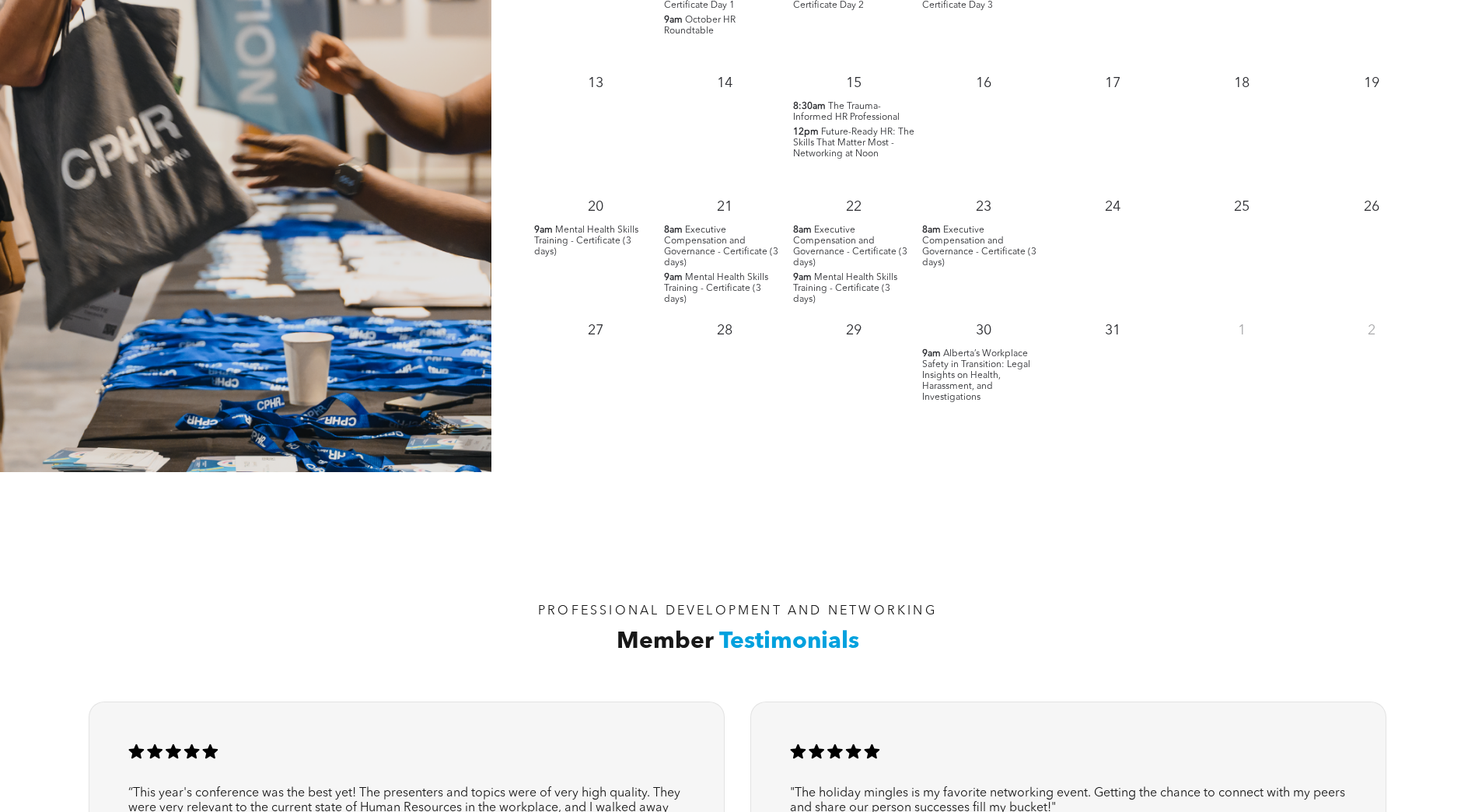
click at [952, 401] on span "Alberta’s Workplace Safety in Transition: Legal Insights on Health, Harassment,…" at bounding box center [976, 375] width 108 height 53
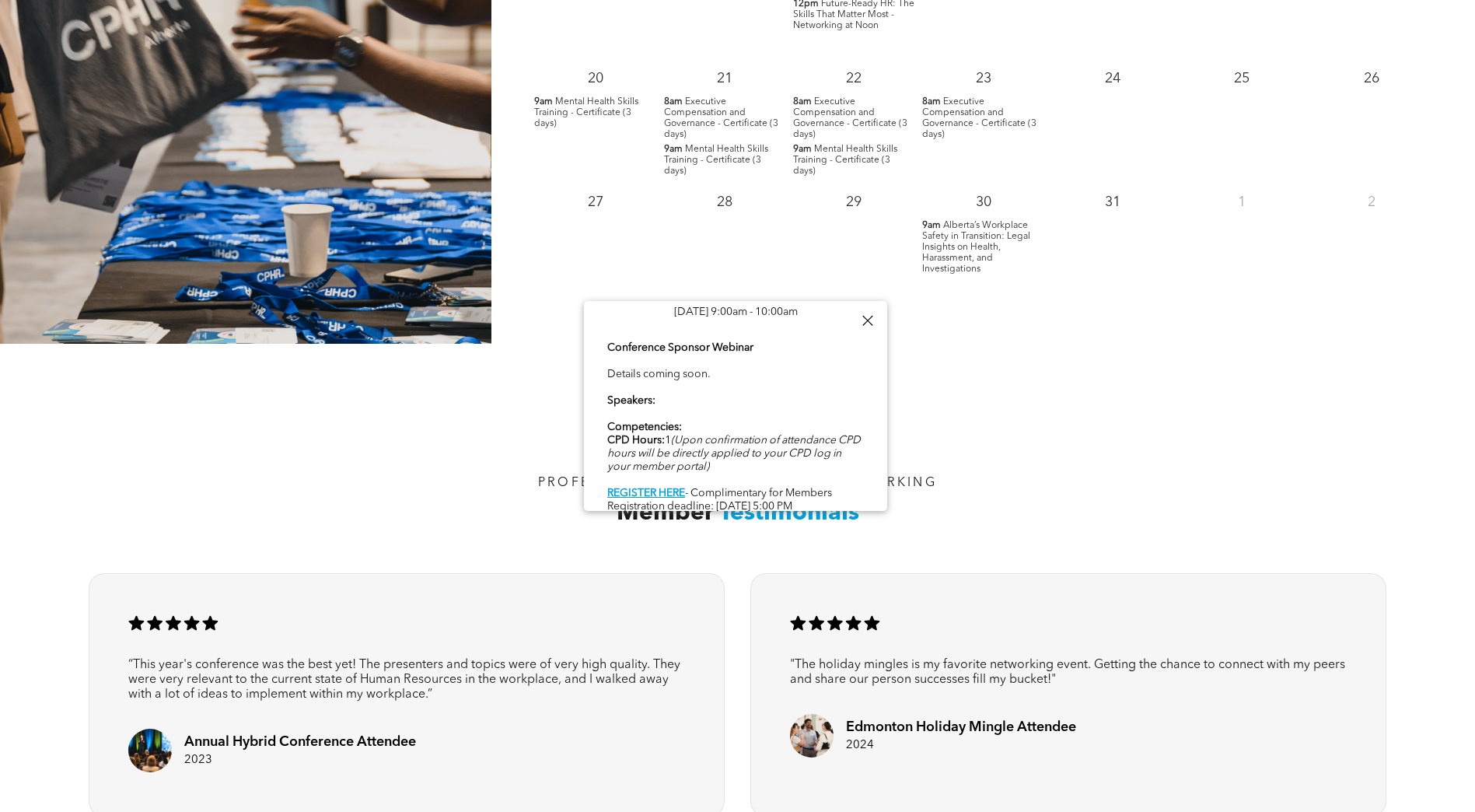
scroll to position [1867, 0]
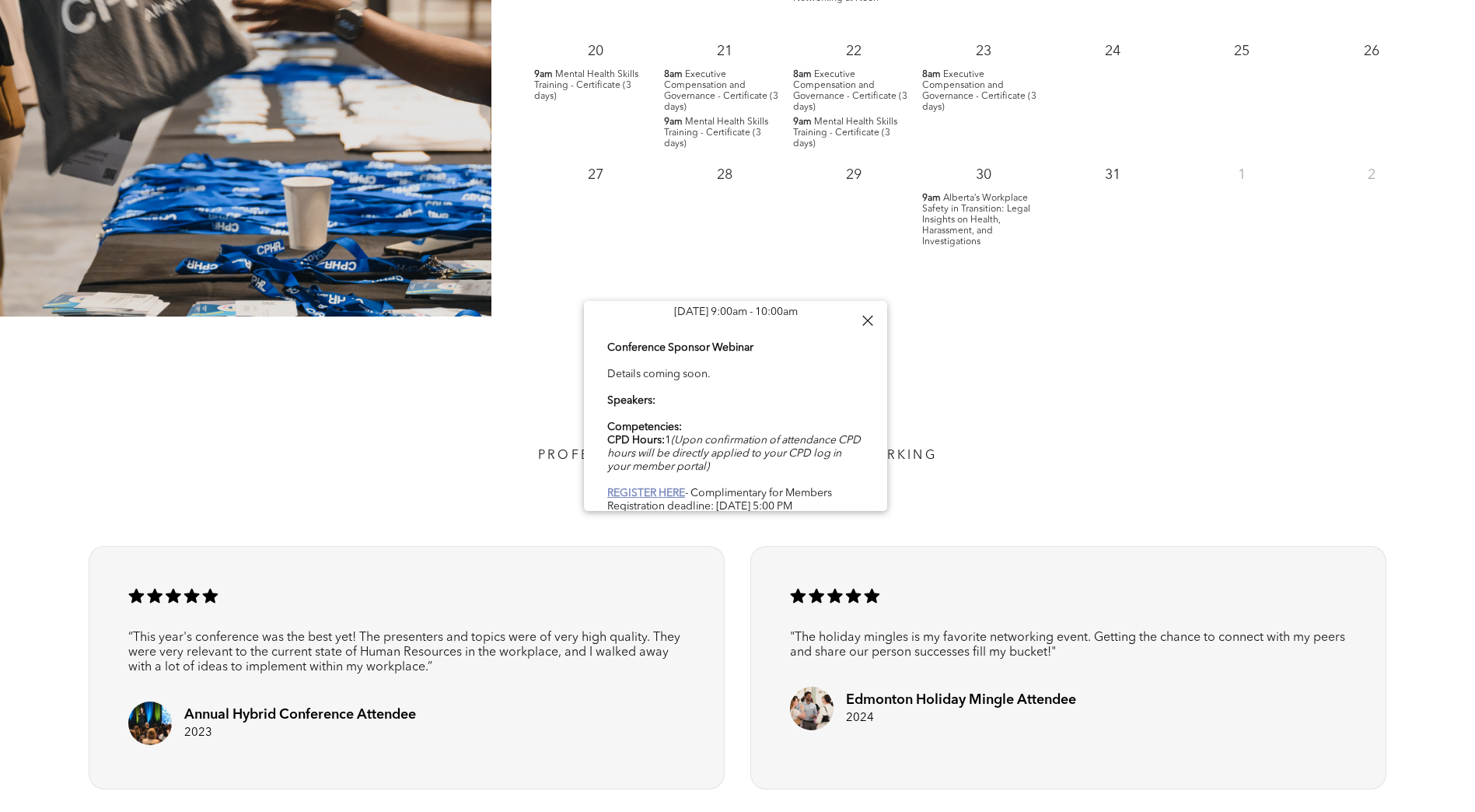
click at [674, 488] on b "REGISTER HERE" at bounding box center [646, 493] width 78 height 11
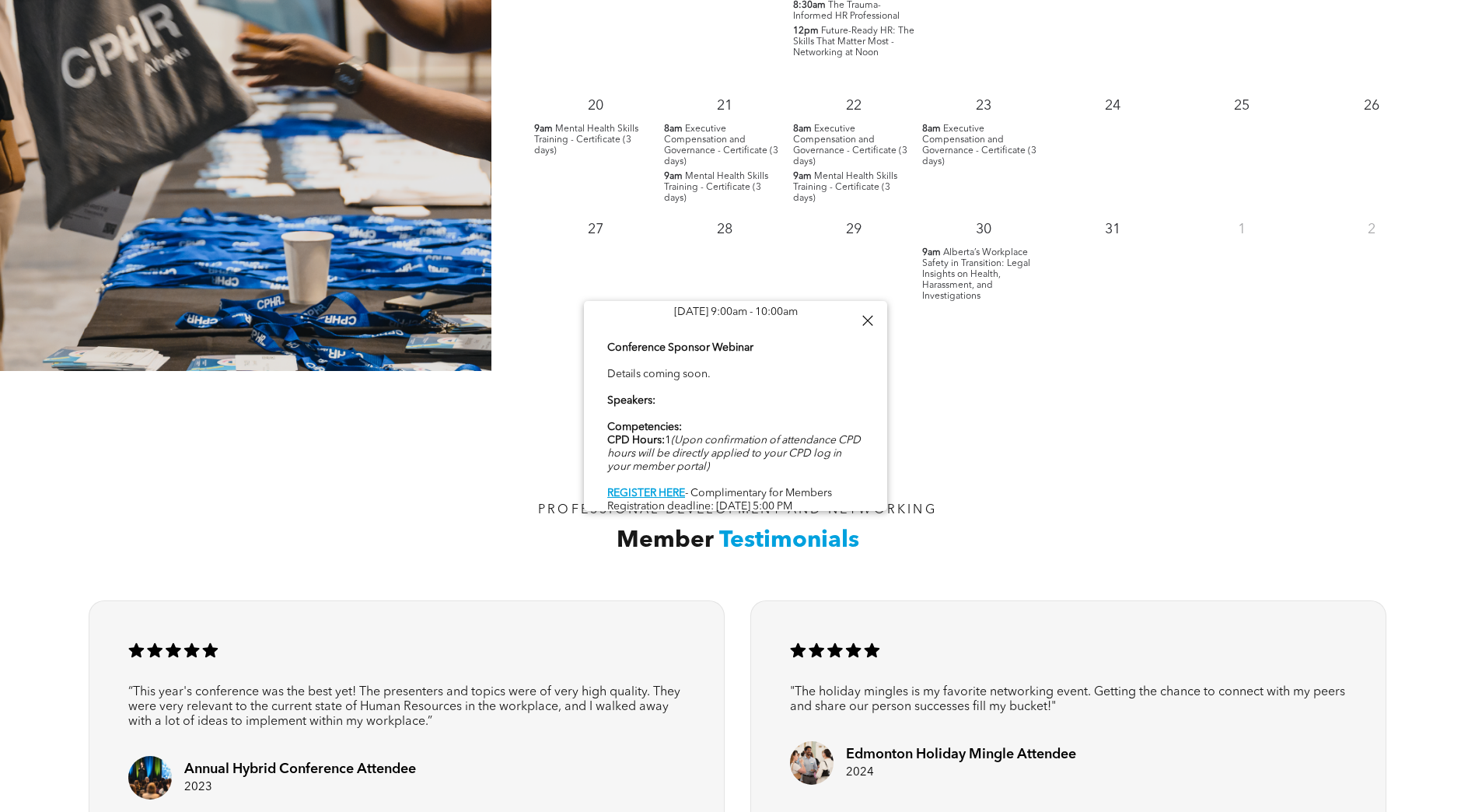
scroll to position [1633, 0]
